Goal: Task Accomplishment & Management: Complete application form

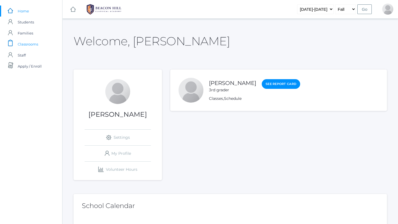
click at [30, 41] on span "Classrooms" at bounding box center [28, 44] width 20 height 11
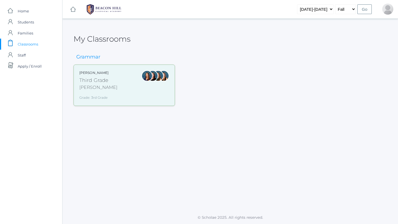
click at [102, 95] on div "Grade: 3rd Grade" at bounding box center [98, 96] width 38 height 7
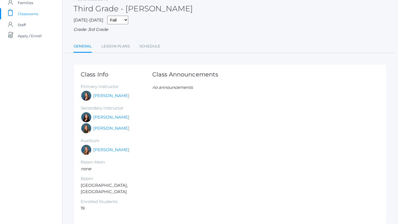
scroll to position [31, 0]
click at [120, 49] on link "Lesson Plans" at bounding box center [115, 45] width 28 height 11
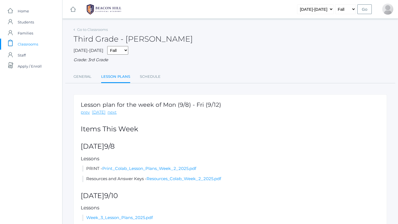
scroll to position [39, 0]
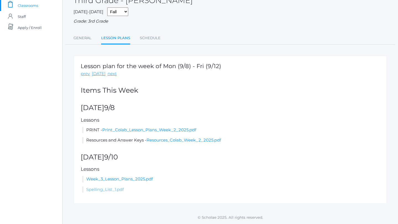
click at [115, 190] on link "Spelling_List_1.pdf" at bounding box center [105, 189] width 38 height 5
click at [142, 180] on link "Week_3_Lesson_Plans_2025.pdf" at bounding box center [119, 179] width 67 height 5
click at [148, 37] on link "Schedule" at bounding box center [150, 38] width 21 height 11
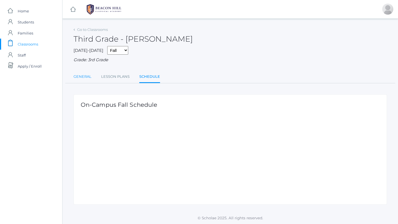
click at [85, 79] on link "General" at bounding box center [83, 76] width 18 height 11
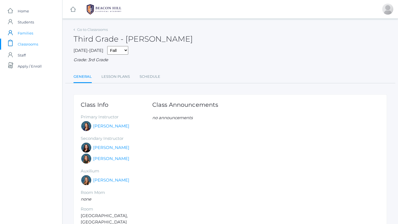
click at [29, 35] on span "Families" at bounding box center [25, 33] width 15 height 11
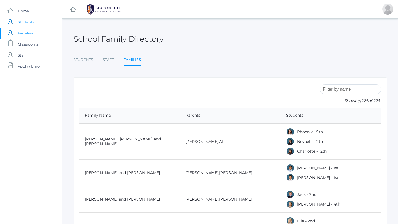
click at [26, 25] on span "Students" at bounding box center [26, 22] width 16 height 11
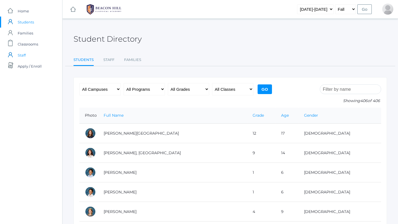
click at [25, 56] on span "Staff" at bounding box center [22, 55] width 8 height 11
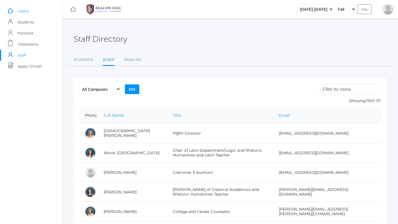
click at [25, 13] on span "Home" at bounding box center [23, 11] width 11 height 11
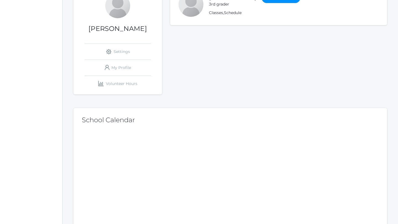
scroll to position [114, 0]
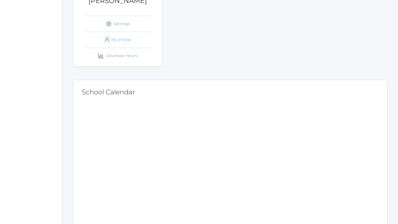
click at [112, 33] on link "icons/user/plain Created with Sketch. My Profile" at bounding box center [118, 40] width 66 height 16
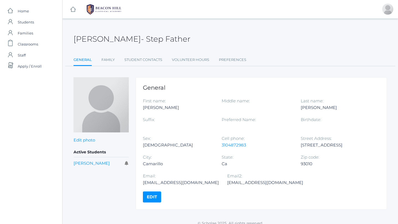
click at [81, 62] on link "General" at bounding box center [83, 60] width 18 height 12
click at [181, 57] on link "Volunteer Hours" at bounding box center [190, 59] width 37 height 11
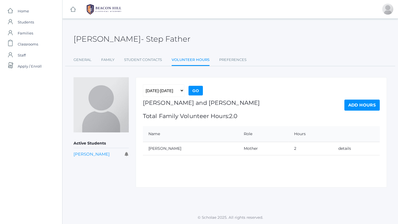
click at [354, 108] on link "Add Hours" at bounding box center [361, 105] width 35 height 11
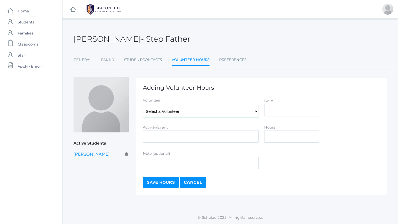
click at [246, 113] on select "Select a Volunteer Lopez, Francisco Marzano, Cheryl Marzano, Derrick Marzano, E…" at bounding box center [201, 111] width 116 height 12
click at [150, 57] on link "Student Contacts" at bounding box center [143, 59] width 38 height 11
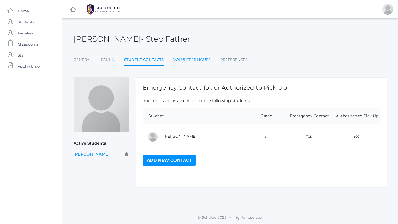
click at [188, 59] on link "Volunteer Hours" at bounding box center [191, 59] width 37 height 11
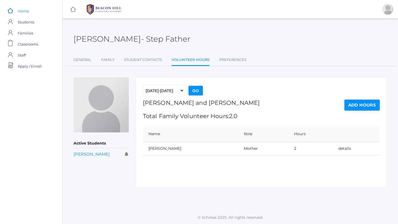
click at [26, 7] on span "Home" at bounding box center [23, 11] width 11 height 11
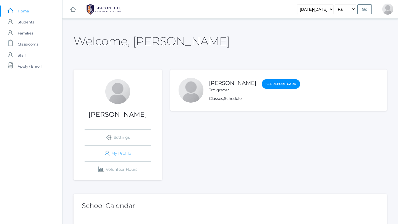
click at [122, 154] on link "icons/user/plain Created with Sketch. My Profile" at bounding box center [118, 154] width 66 height 16
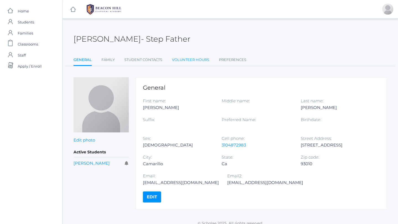
click at [195, 62] on link "Volunteer Hours" at bounding box center [190, 59] width 37 height 11
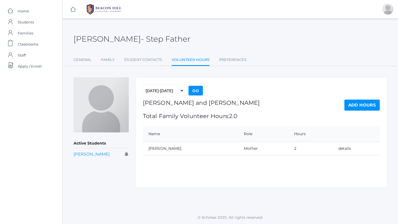
click at [369, 101] on link "Add Hours" at bounding box center [361, 105] width 35 height 11
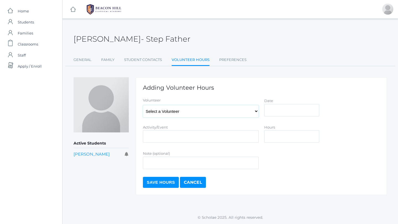
click at [228, 115] on select "Select a Volunteer Lopez, Francisco Marzano, Cheryl Marzano, Derrick Marzano, E…" at bounding box center [201, 111] width 116 height 12
select select "4141"
click at [279, 113] on input "Date" at bounding box center [291, 110] width 55 height 12
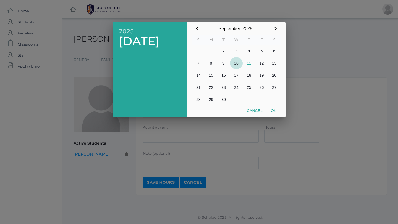
click at [237, 63] on button "10" at bounding box center [236, 63] width 13 height 12
click at [272, 110] on button "Ok" at bounding box center [274, 111] width 14 height 10
type input "[DATE]"
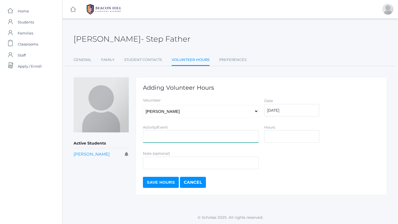
click at [222, 134] on input "Activity/Event" at bounding box center [201, 136] width 116 height 12
type input "Dad on Duty"
click at [309, 137] on input "Hours" at bounding box center [291, 136] width 55 height 12
type input "3"
click at [215, 164] on input "Note (optional)" at bounding box center [201, 163] width 116 height 12
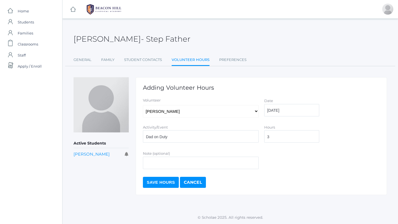
click at [167, 184] on input "Save Hours" at bounding box center [161, 182] width 36 height 11
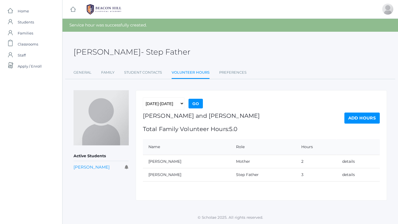
click at [369, 121] on link "Add Hours" at bounding box center [361, 118] width 35 height 11
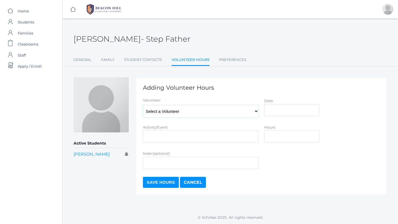
click at [232, 116] on select "Select a Volunteer [PERSON_NAME], [PERSON_NAME], [PERSON_NAME], [PERSON_NAME], …" at bounding box center [201, 111] width 116 height 12
select select "4141"
click at [234, 135] on input "Activity/Event" at bounding box center [201, 136] width 116 height 12
type input "Dad on Duty"
click at [303, 113] on input "Date" at bounding box center [291, 110] width 55 height 12
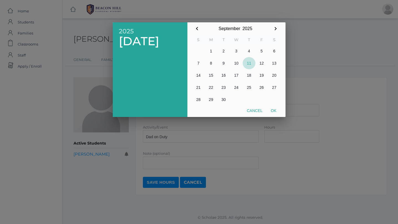
click at [250, 62] on button "11" at bounding box center [249, 63] width 13 height 12
click at [272, 109] on button "Ok" at bounding box center [274, 111] width 14 height 10
type input "[DATE]"
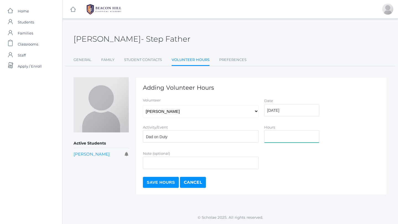
click at [277, 135] on input "Hours" at bounding box center [291, 136] width 55 height 12
type input "3"
click at [169, 182] on input "Save Hours" at bounding box center [161, 182] width 36 height 11
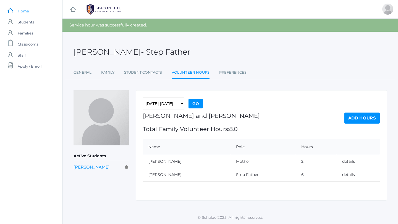
click at [28, 6] on span "Home" at bounding box center [23, 11] width 11 height 11
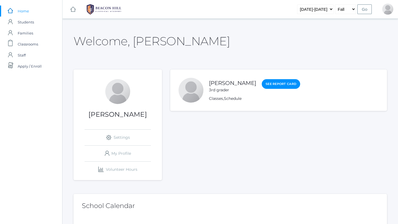
click at [28, 9] on span "Home" at bounding box center [23, 11] width 11 height 11
click at [276, 84] on link "See Report Card" at bounding box center [281, 84] width 38 height 10
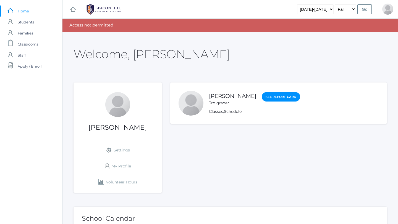
click at [73, 12] on link "icons/ui/navigation/home Created with Sketch." at bounding box center [73, 9] width 6 height 19
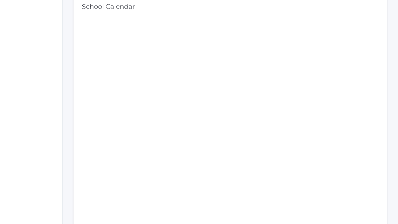
scroll to position [101, 0]
